Goal: Task Accomplishment & Management: Complete application form

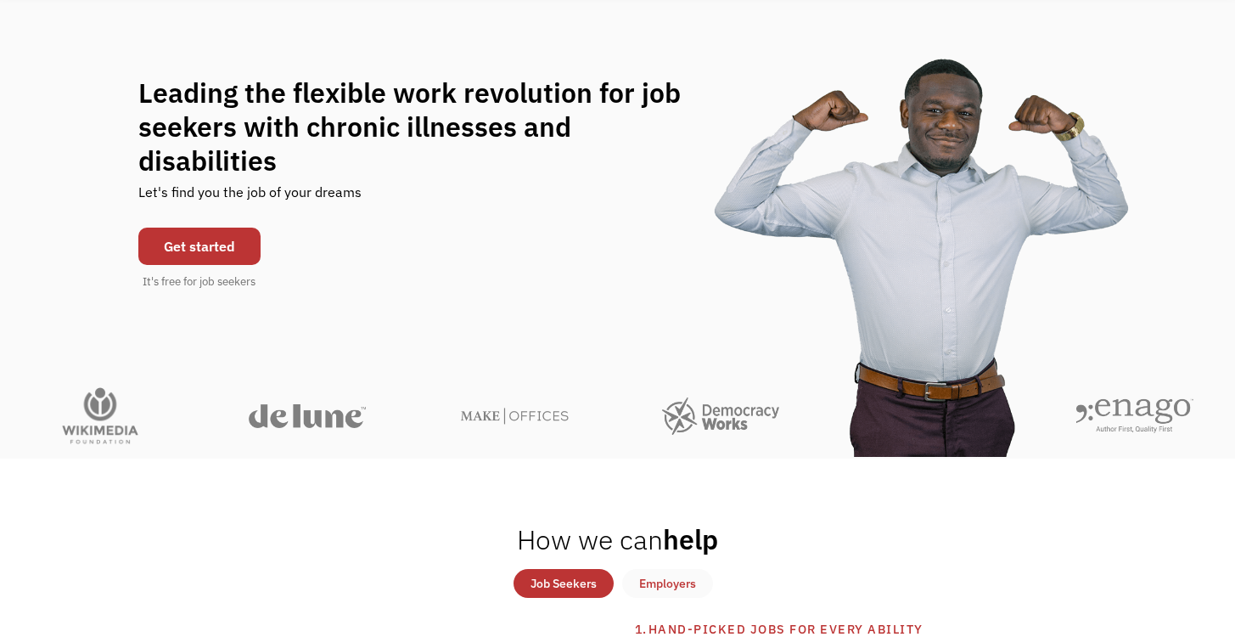
scroll to position [215, 0]
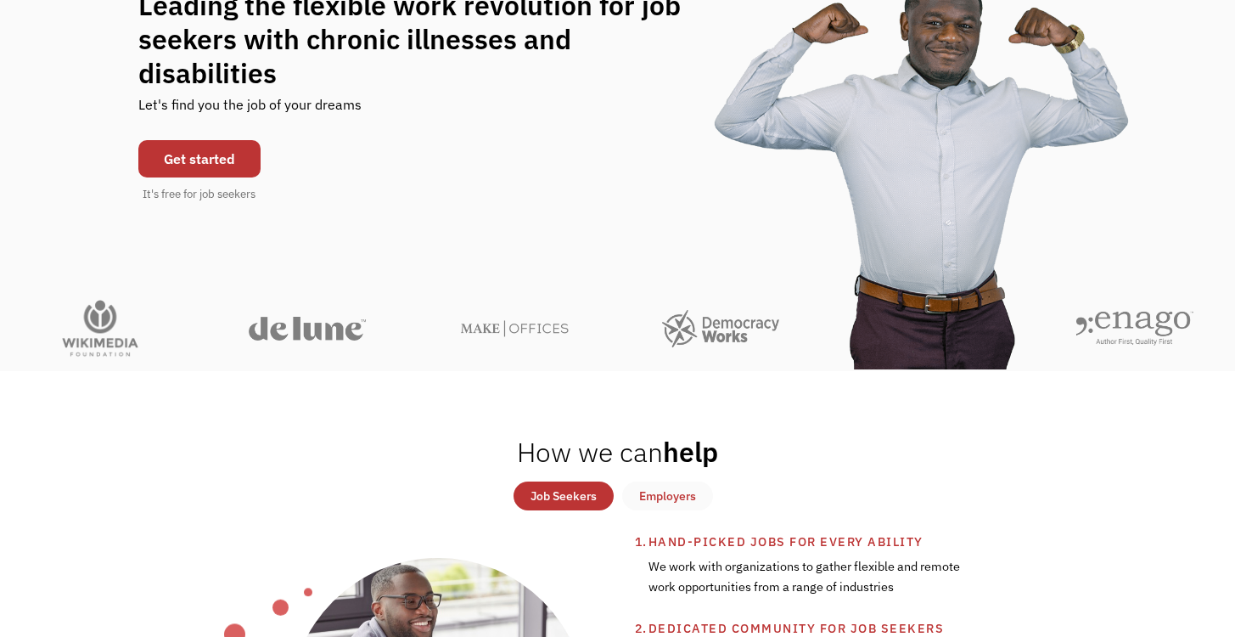
click at [192, 140] on link "Get started" at bounding box center [199, 158] width 122 height 37
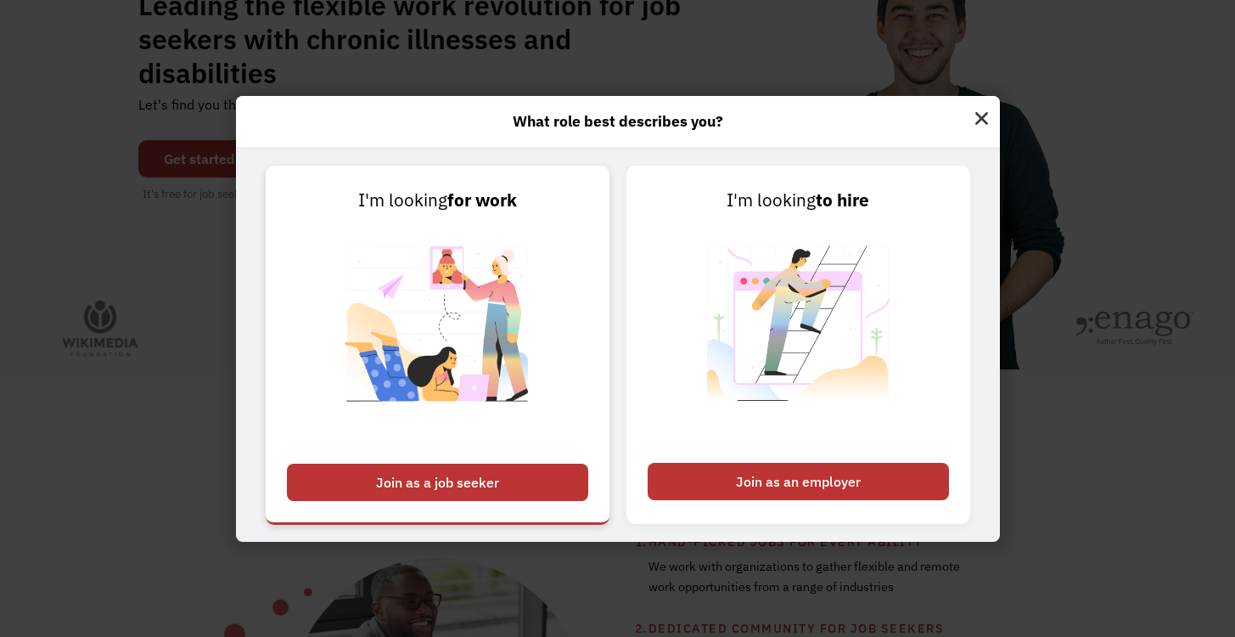
click at [406, 481] on div "Join as a job seeker" at bounding box center [437, 482] width 301 height 37
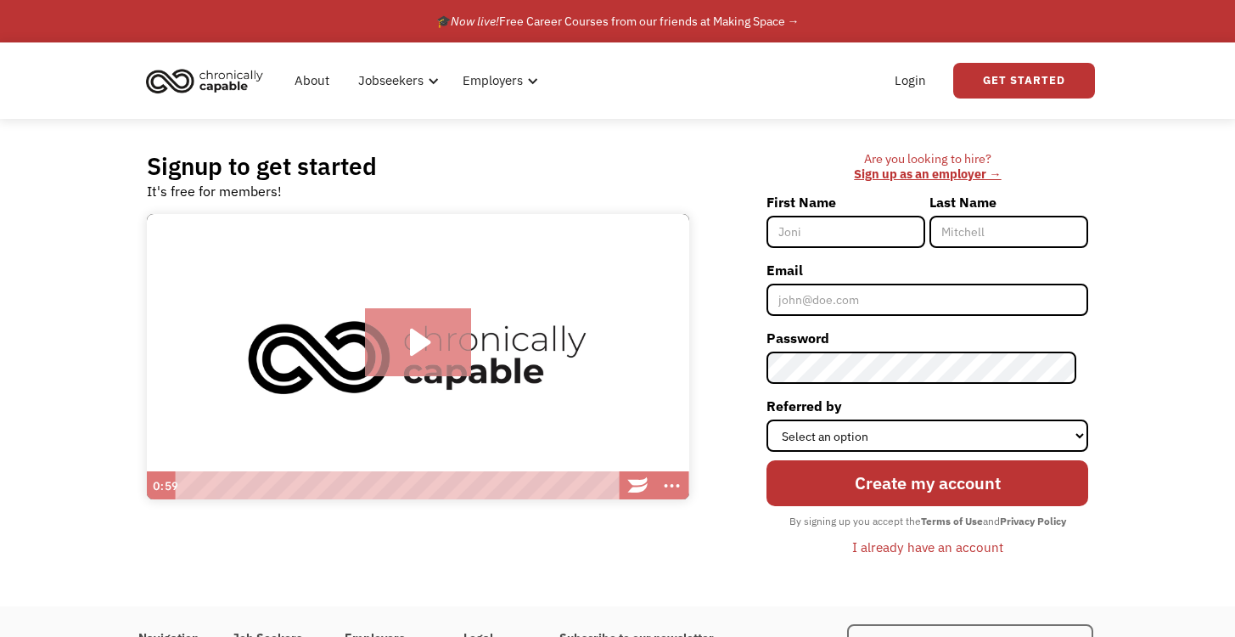
click at [414, 336] on icon "Play Video: Introducing Chronically Capable" at bounding box center [420, 342] width 20 height 27
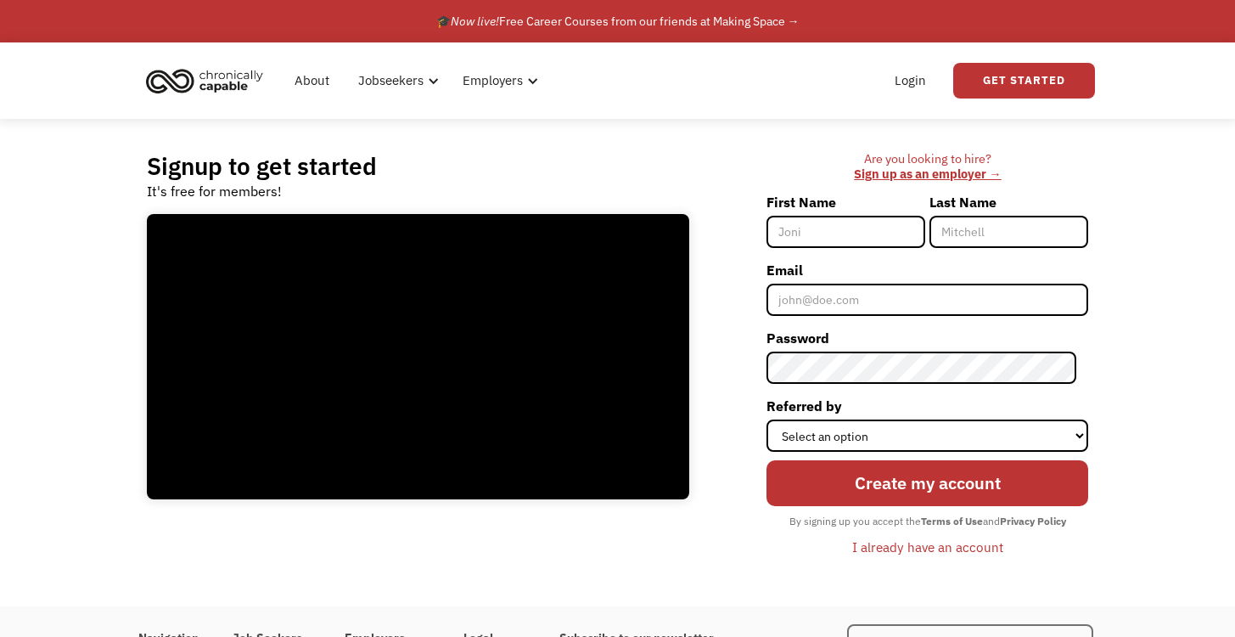
click at [828, 234] on input "First Name" at bounding box center [846, 232] width 159 height 32
type input "Rebecca"
type input "Doran"
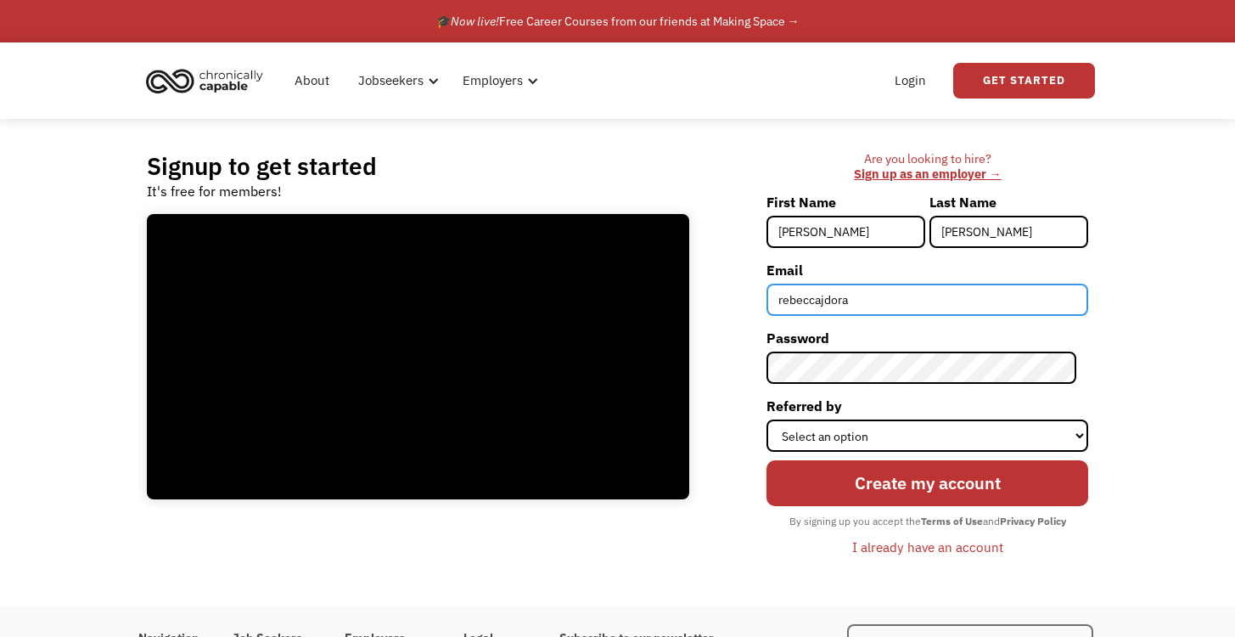
type input "rebeccajdoran"
type input "rebeccajdoran@gmail.com"
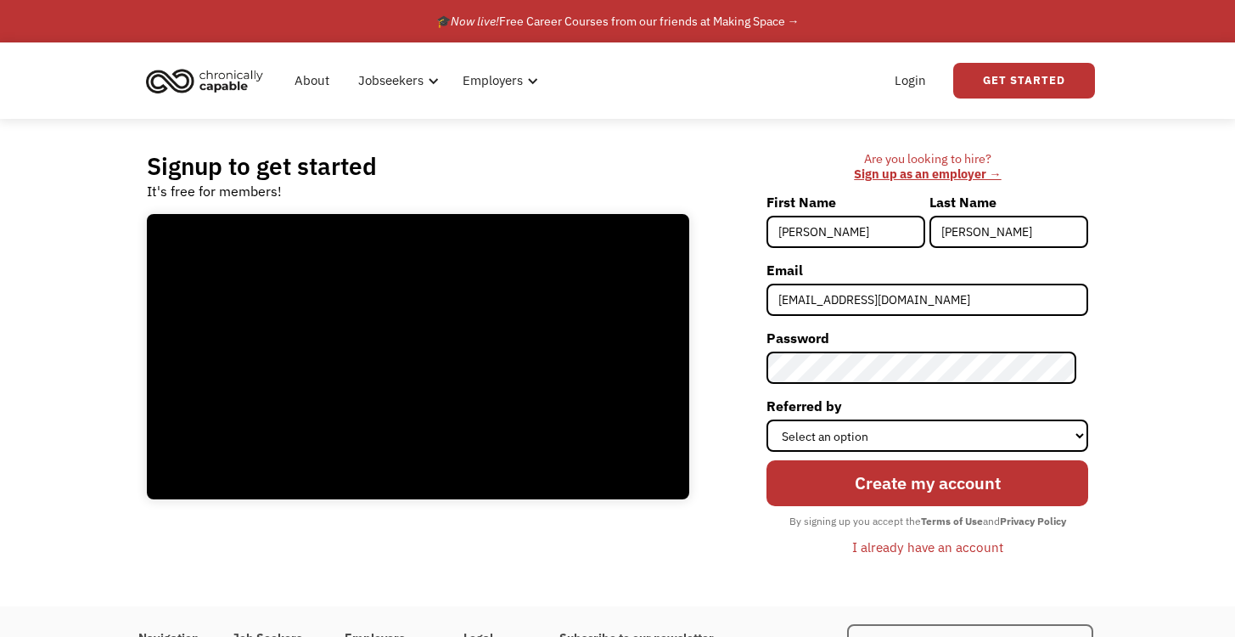
click at [1154, 329] on div "Signup to get started It's free for members! Click for sound @keyframes VOLUME_…" at bounding box center [617, 362] width 1235 height 487
select select "Search Engine"
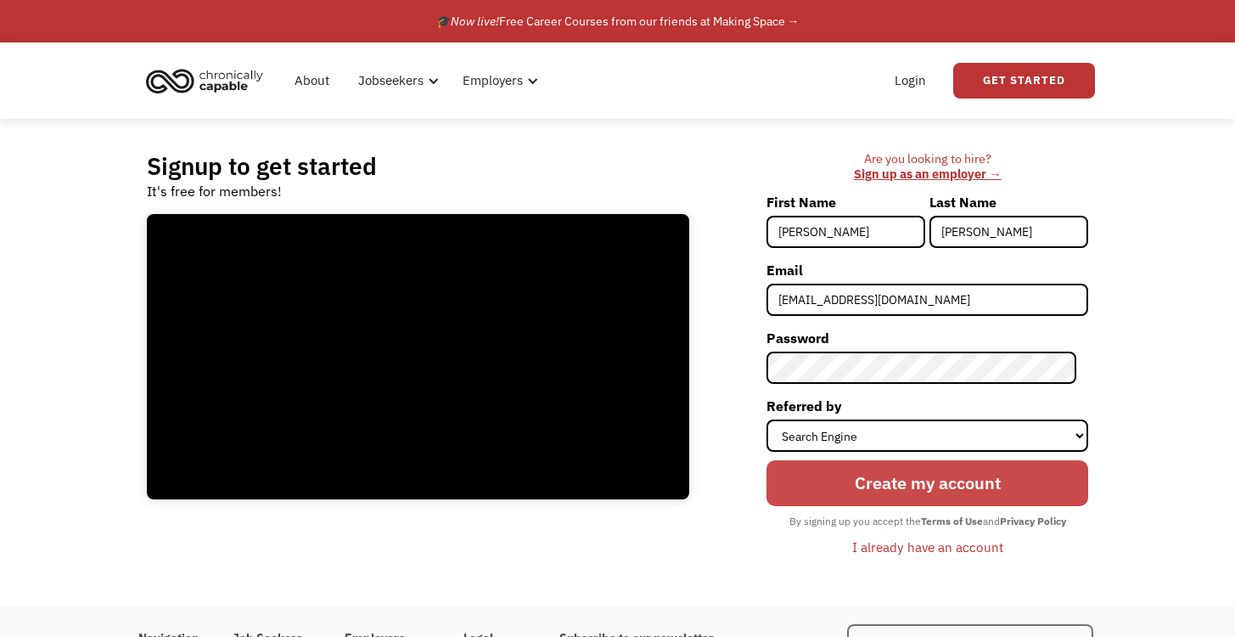
click at [940, 486] on input "Create my account" at bounding box center [928, 483] width 322 height 46
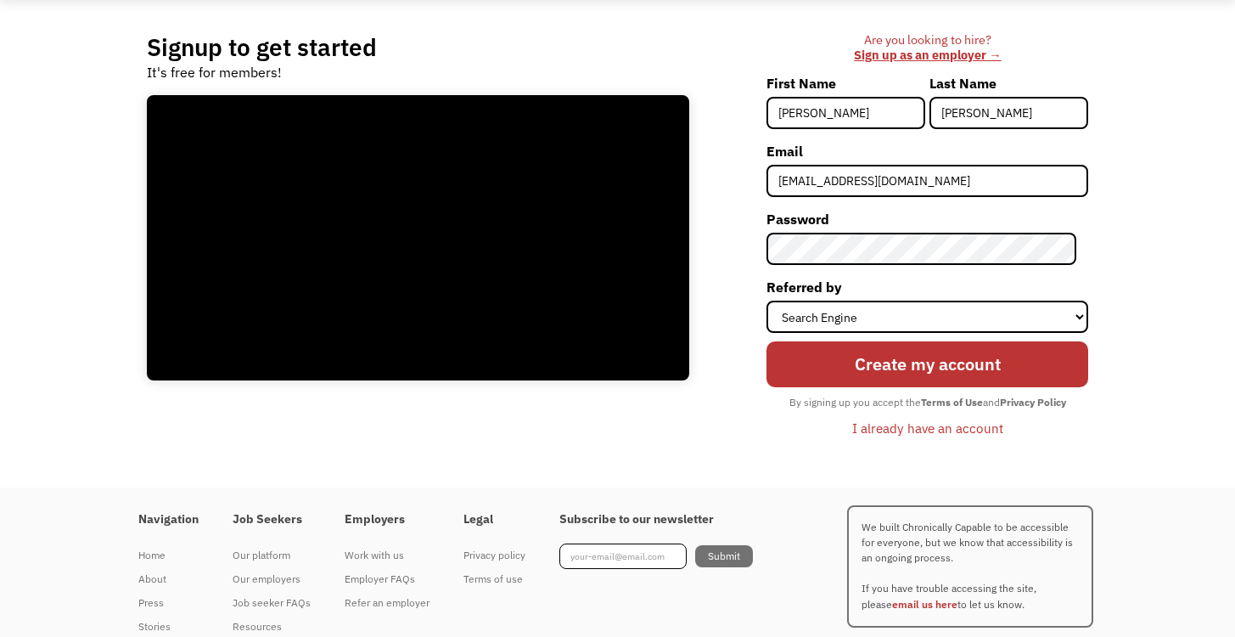
scroll to position [115, 0]
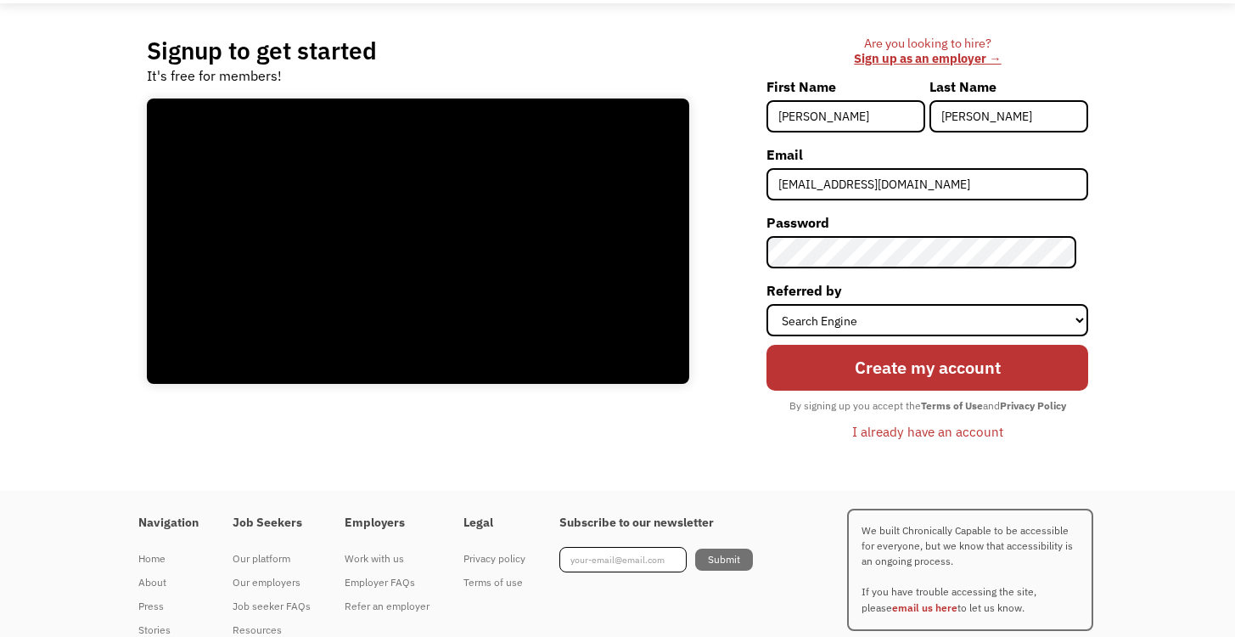
click at [936, 426] on div "I already have an account" at bounding box center [928, 431] width 151 height 20
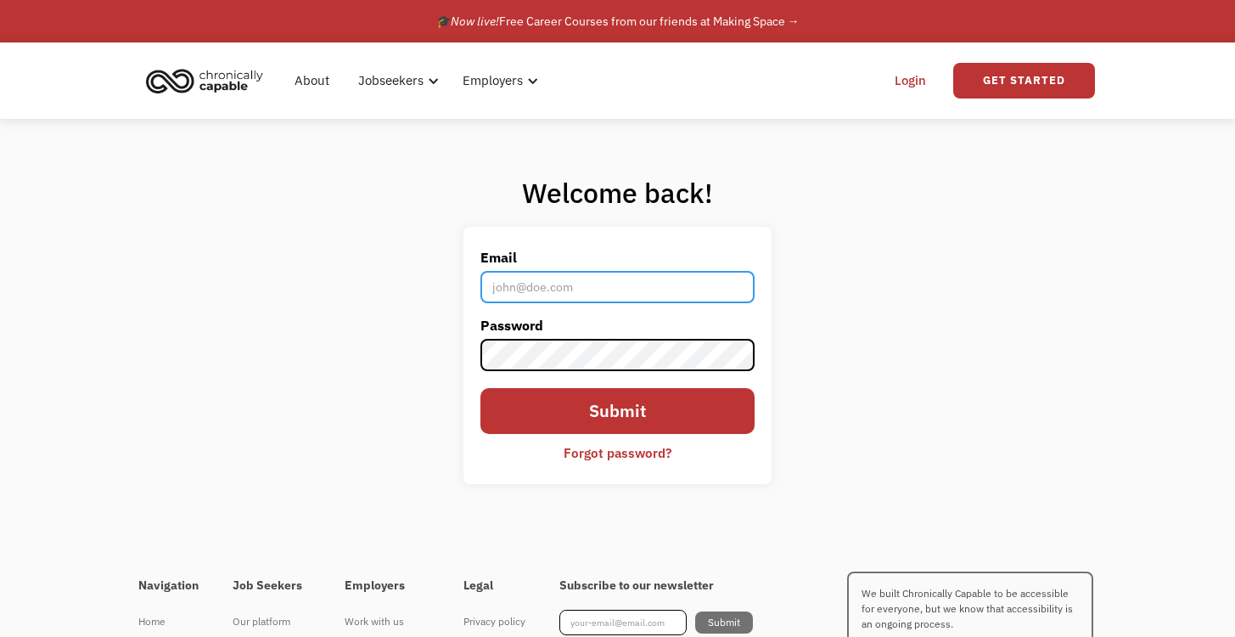
type input "[EMAIL_ADDRESS][DOMAIN_NAME]"
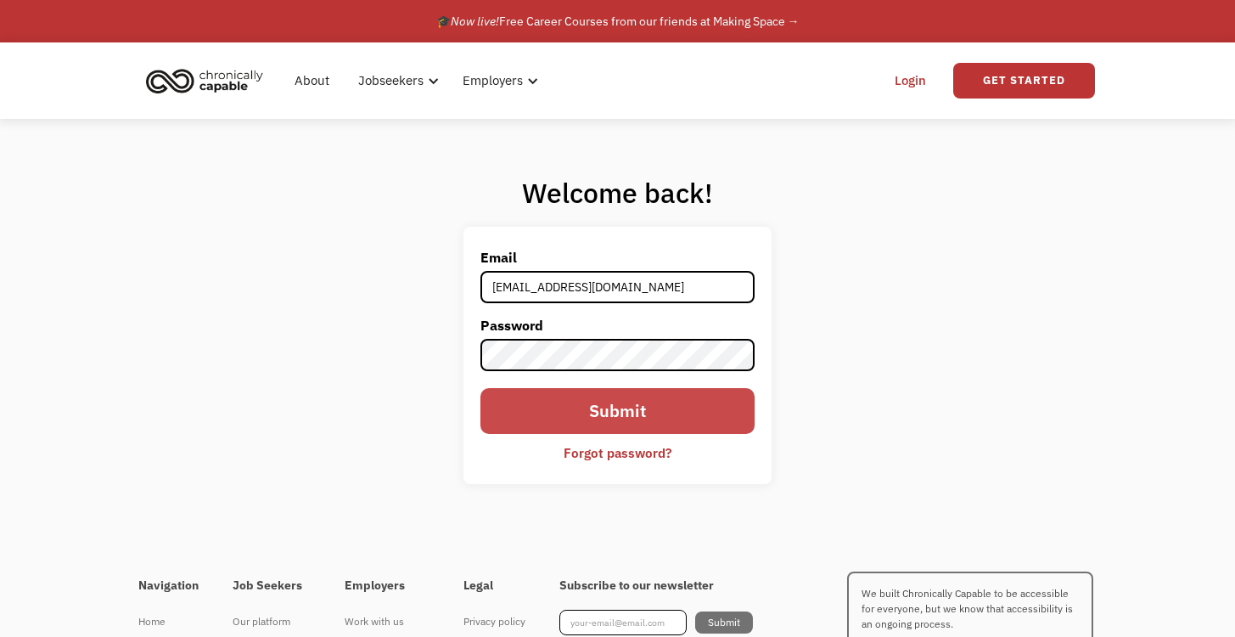
click at [624, 410] on input "Submit" at bounding box center [618, 411] width 275 height 46
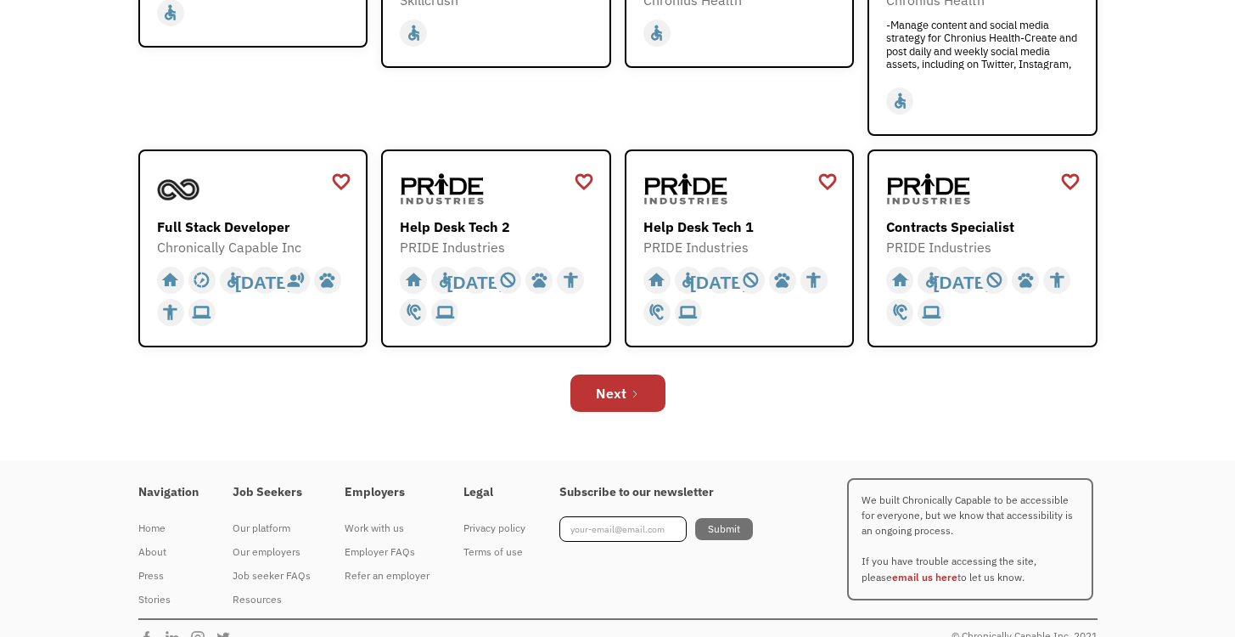
scroll to position [602, 0]
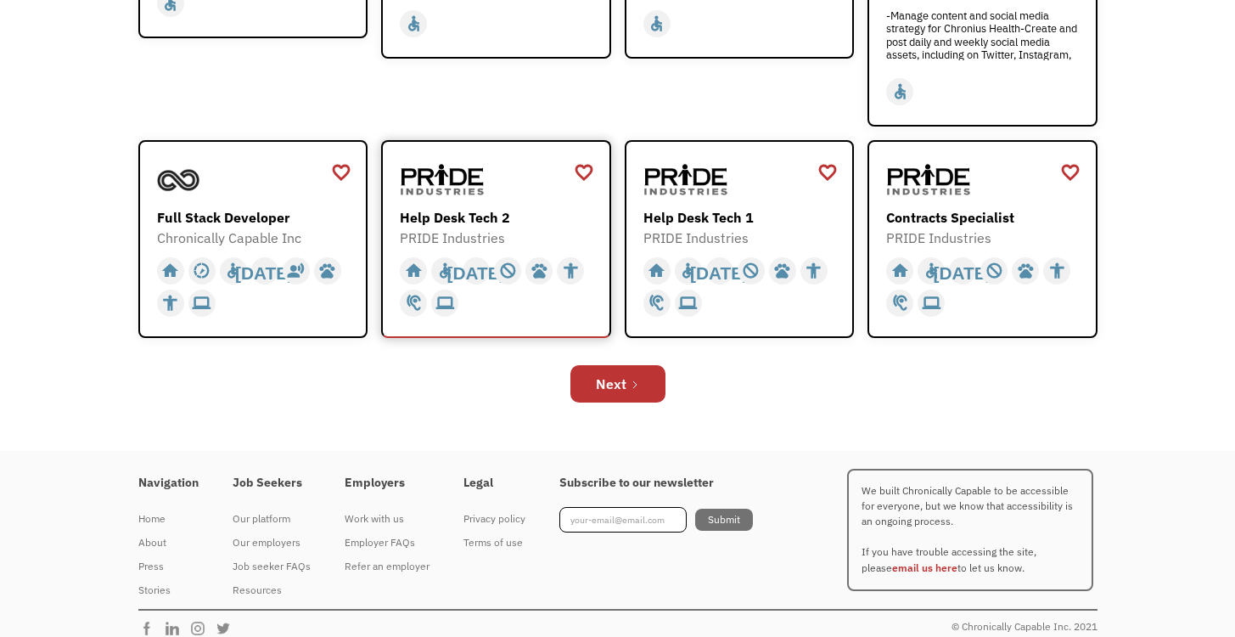
click at [451, 212] on div "Help Desk Tech 2" at bounding box center [498, 217] width 197 height 20
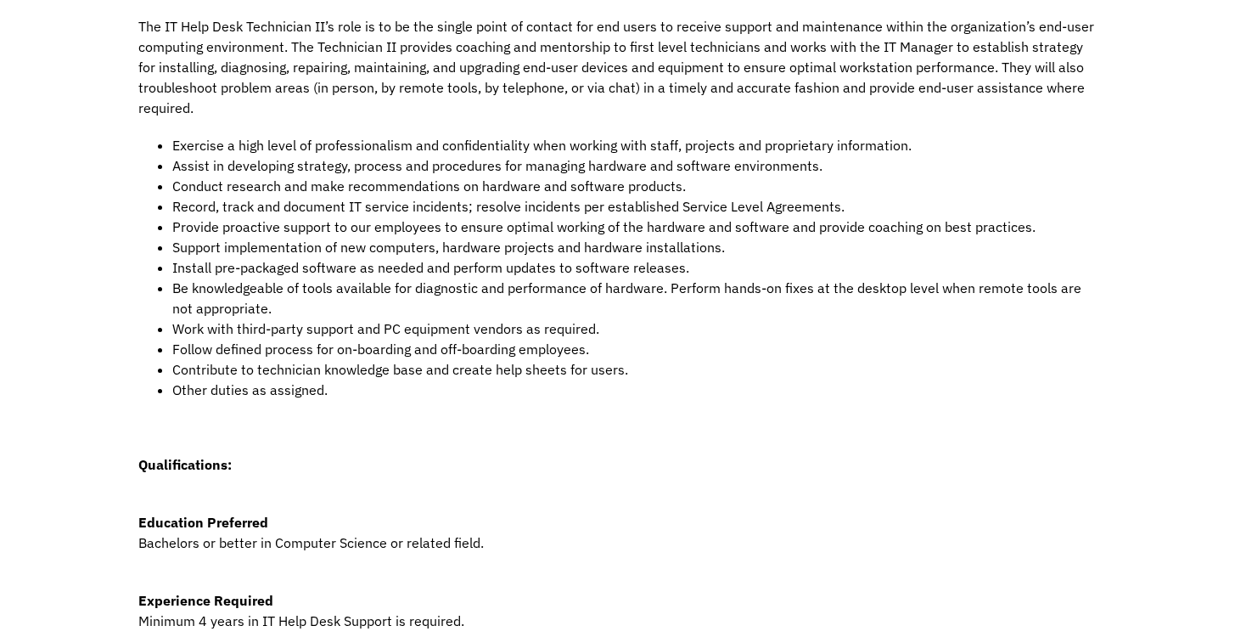
scroll to position [449, 0]
